Goal: Obtain resource: Download file/media

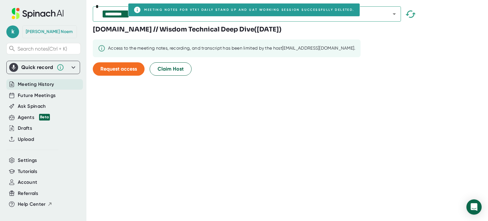
scroll to position [2, 0]
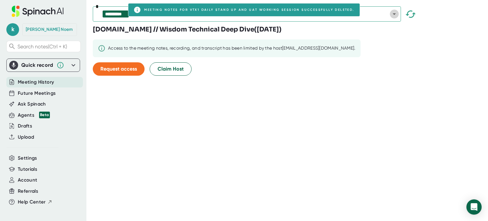
click at [393, 13] on icon "Open" at bounding box center [394, 14] width 3 height 2
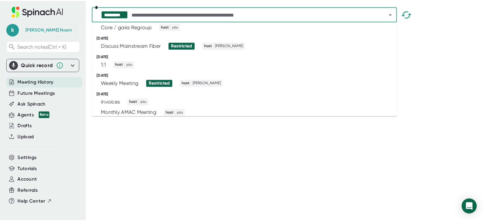
scroll to position [266, 0]
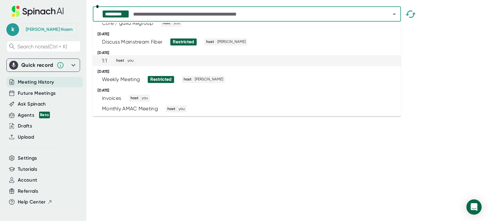
click at [366, 61] on div "1:1 host you" at bounding box center [244, 60] width 292 height 7
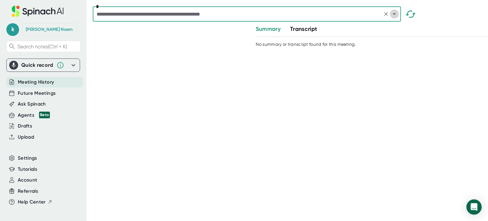
click at [395, 14] on icon "Open" at bounding box center [394, 14] width 3 height 2
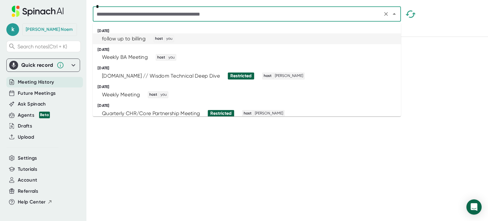
click at [341, 35] on div "follow up to billing host you" at bounding box center [244, 38] width 292 height 7
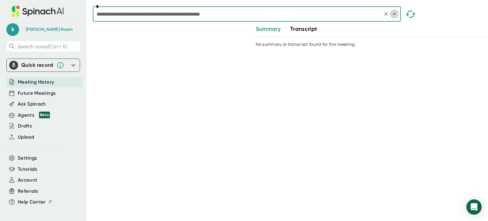
click at [394, 14] on icon "Open" at bounding box center [394, 14] width 3 height 2
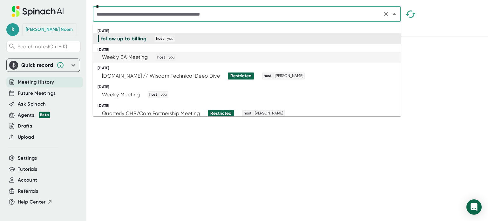
click at [363, 55] on div "Weekly BA Meeting host you" at bounding box center [244, 57] width 292 height 7
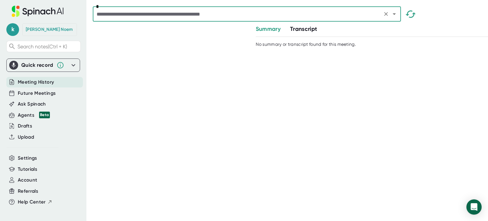
click at [393, 17] on icon "Open" at bounding box center [394, 14] width 8 height 8
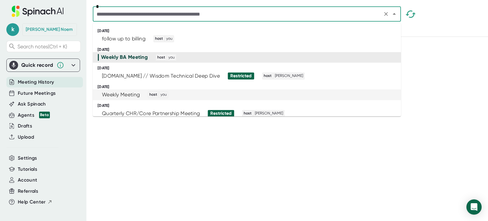
click at [361, 95] on div "Weekly Meeting host you" at bounding box center [244, 94] width 292 height 7
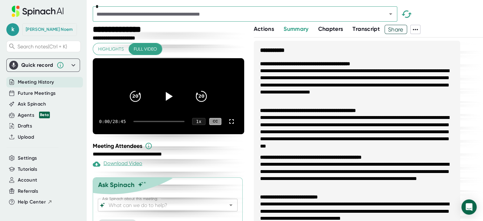
click at [415, 30] on icon at bounding box center [415, 29] width 5 height 1
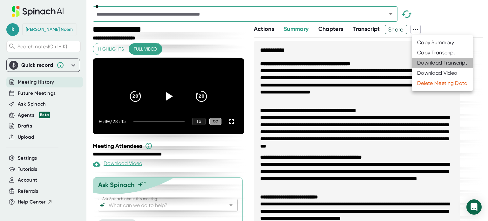
click at [432, 64] on div "Download Transcript" at bounding box center [442, 63] width 50 height 6
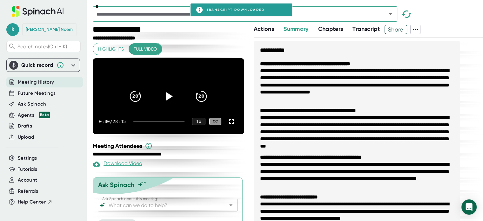
click at [317, 42] on h3 "**********" at bounding box center [357, 47] width 206 height 13
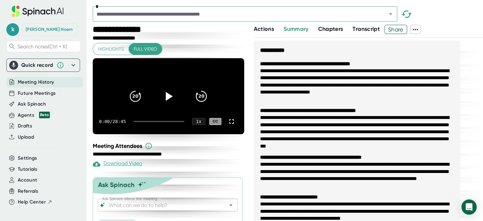
click at [417, 28] on icon at bounding box center [416, 30] width 8 height 8
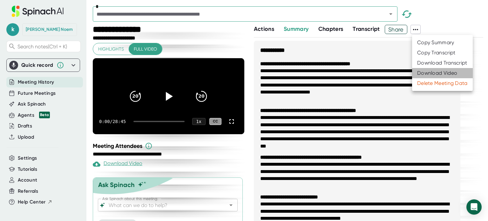
click at [429, 75] on div "Download Video" at bounding box center [437, 73] width 40 height 6
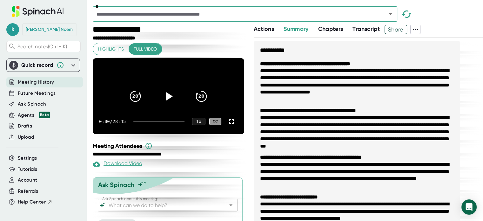
click at [418, 30] on icon at bounding box center [416, 30] width 8 height 8
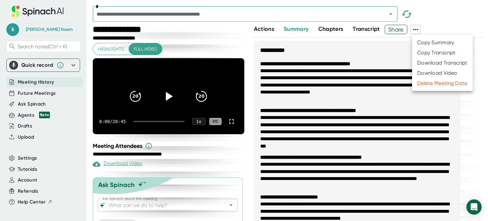
click at [391, 13] on div at bounding box center [244, 110] width 488 height 221
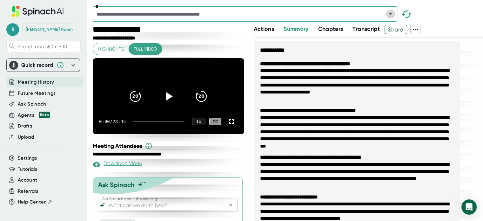
click at [391, 13] on icon "Open" at bounding box center [391, 14] width 8 height 8
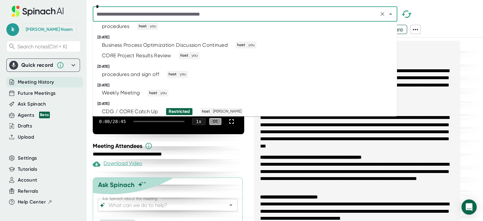
scroll to position [102, 0]
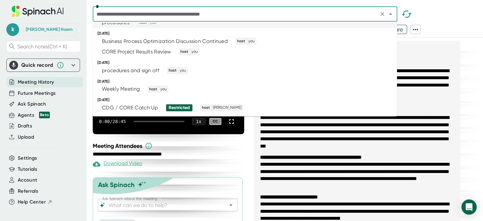
click at [293, 23] on div "procedures host you" at bounding box center [242, 22] width 289 height 7
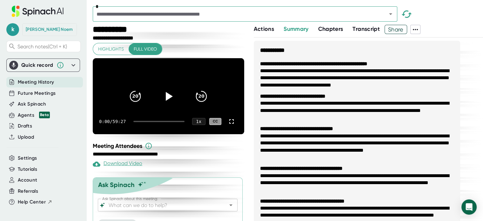
click at [414, 30] on icon at bounding box center [416, 30] width 8 height 8
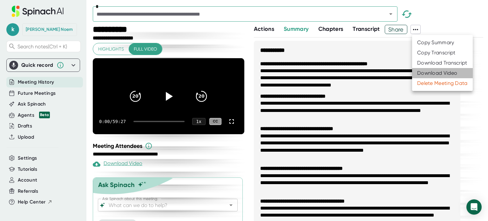
click at [433, 72] on div "Download Video" at bounding box center [437, 73] width 40 height 6
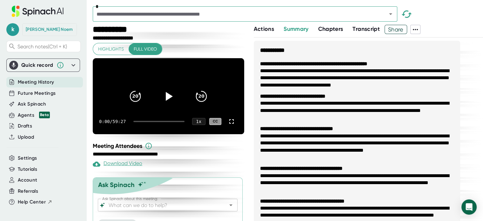
click at [420, 32] on span at bounding box center [416, 29] width 10 height 8
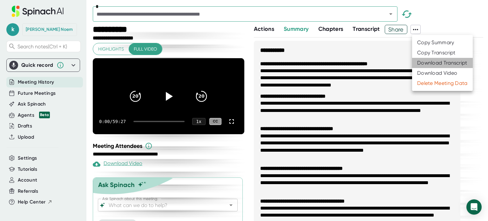
click at [444, 65] on div "Download Transcript" at bounding box center [442, 63] width 50 height 6
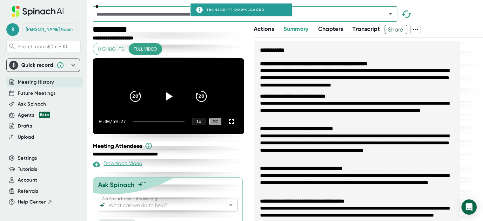
click at [418, 30] on icon at bounding box center [416, 30] width 8 height 8
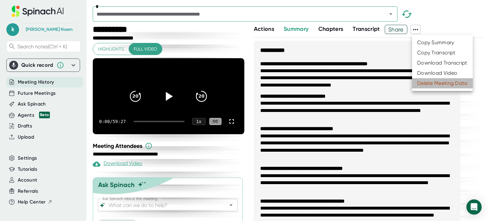
click at [438, 80] on div "Delete Meeting Data" at bounding box center [442, 83] width 50 height 6
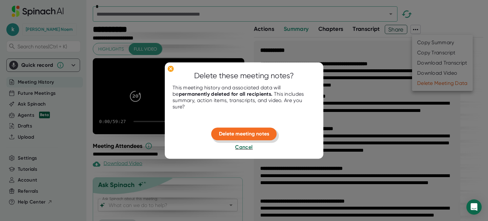
click at [252, 133] on span "Delete meeting notes" at bounding box center [244, 134] width 50 height 6
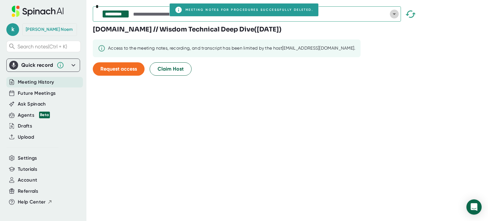
click at [393, 16] on icon "Open" at bounding box center [394, 14] width 8 height 8
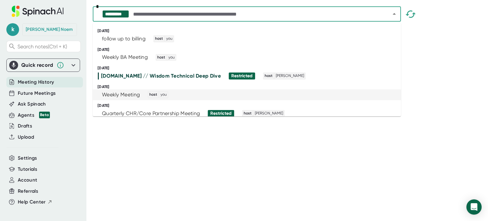
click at [369, 91] on div "Weekly Meeting host you" at bounding box center [244, 94] width 292 height 7
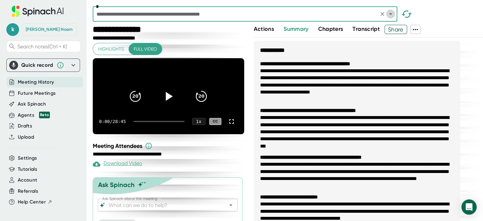
click at [391, 12] on icon "Open" at bounding box center [391, 14] width 8 height 8
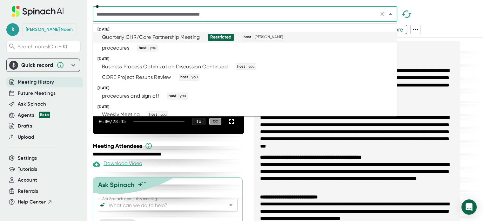
scroll to position [89, 0]
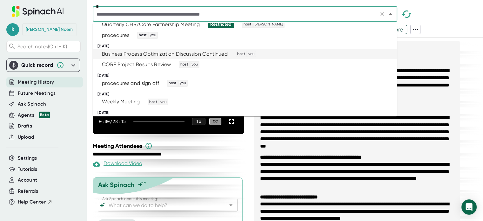
click at [339, 53] on div "Business Process Optimization Discussion Continued host you" at bounding box center [242, 53] width 289 height 7
